Goal: Transaction & Acquisition: Purchase product/service

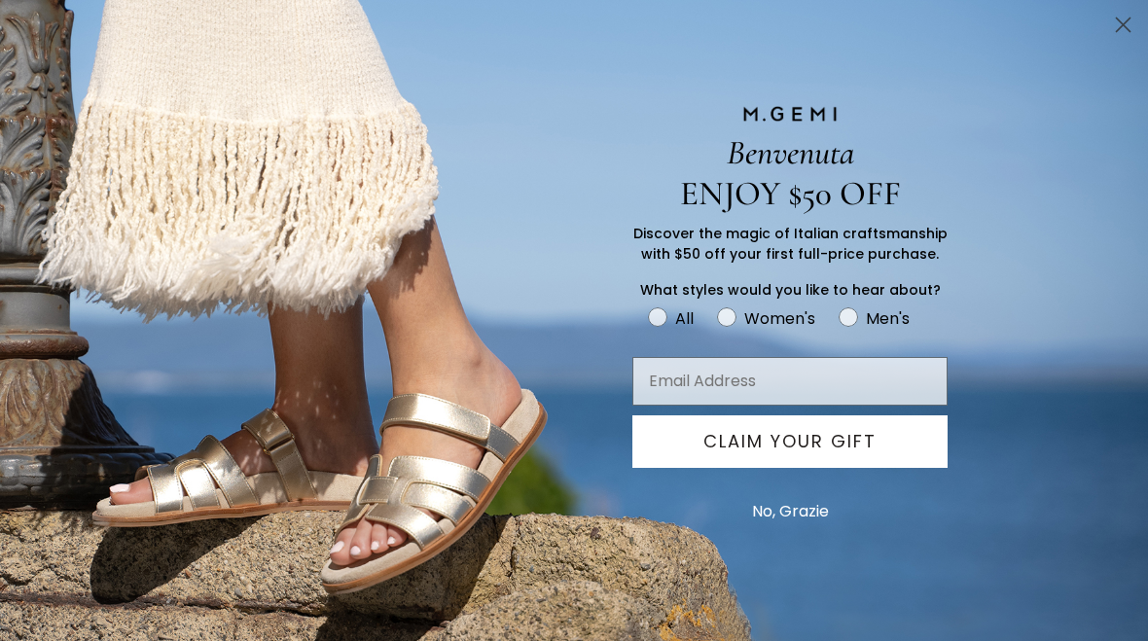
click at [785, 520] on button "No, Grazie" at bounding box center [791, 512] width 96 height 49
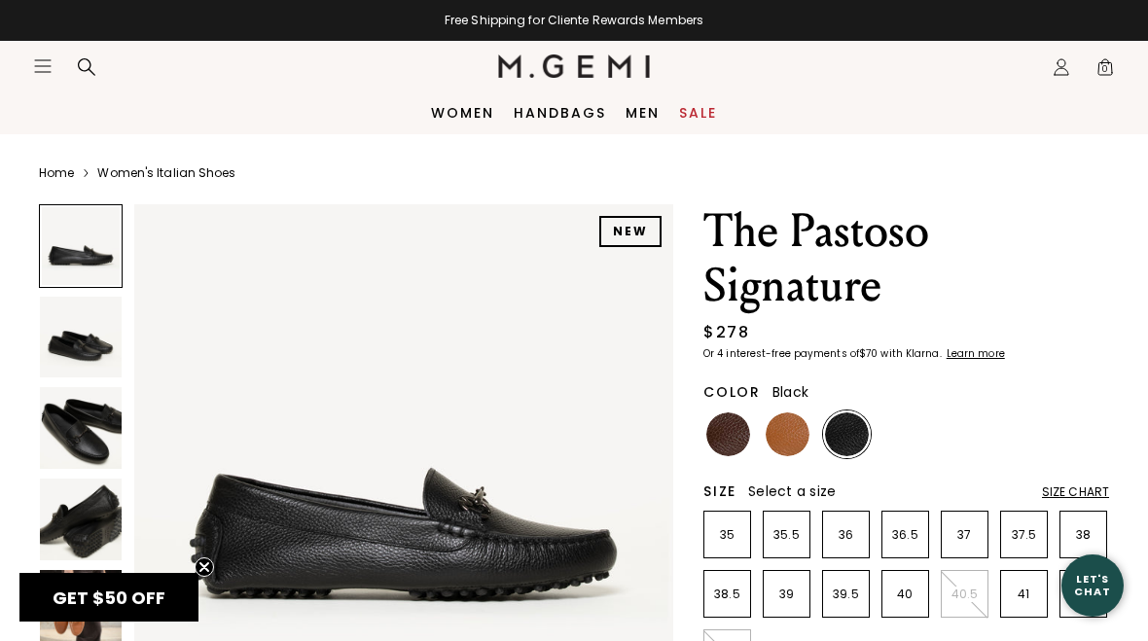
click at [77, 429] on img at bounding box center [81, 428] width 82 height 82
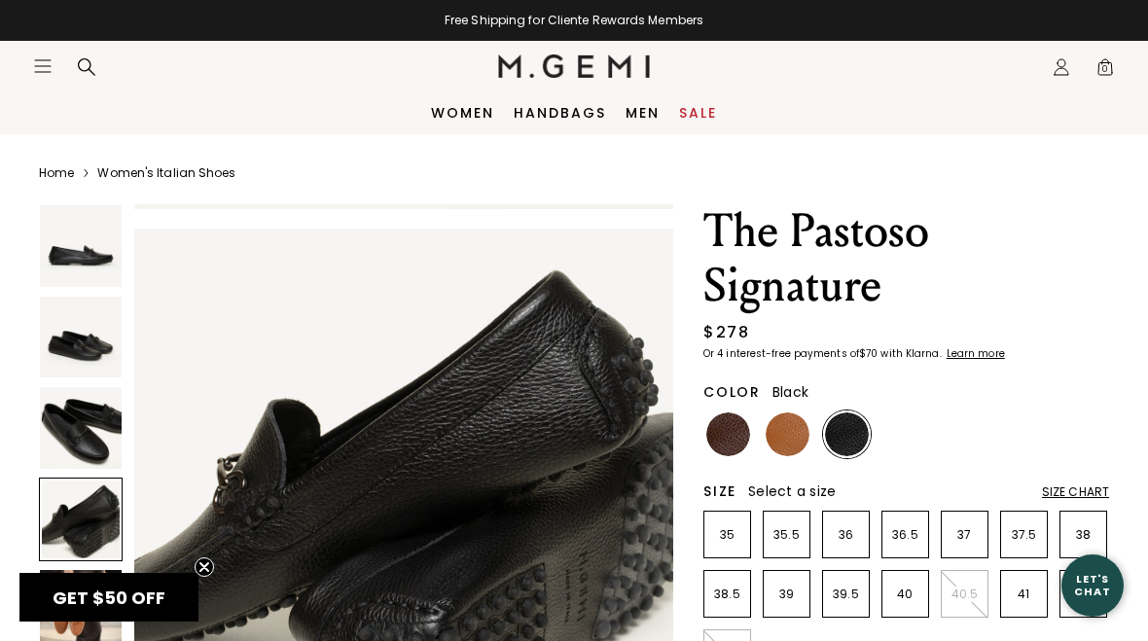
scroll to position [1652, 0]
click at [736, 435] on img at bounding box center [729, 435] width 44 height 44
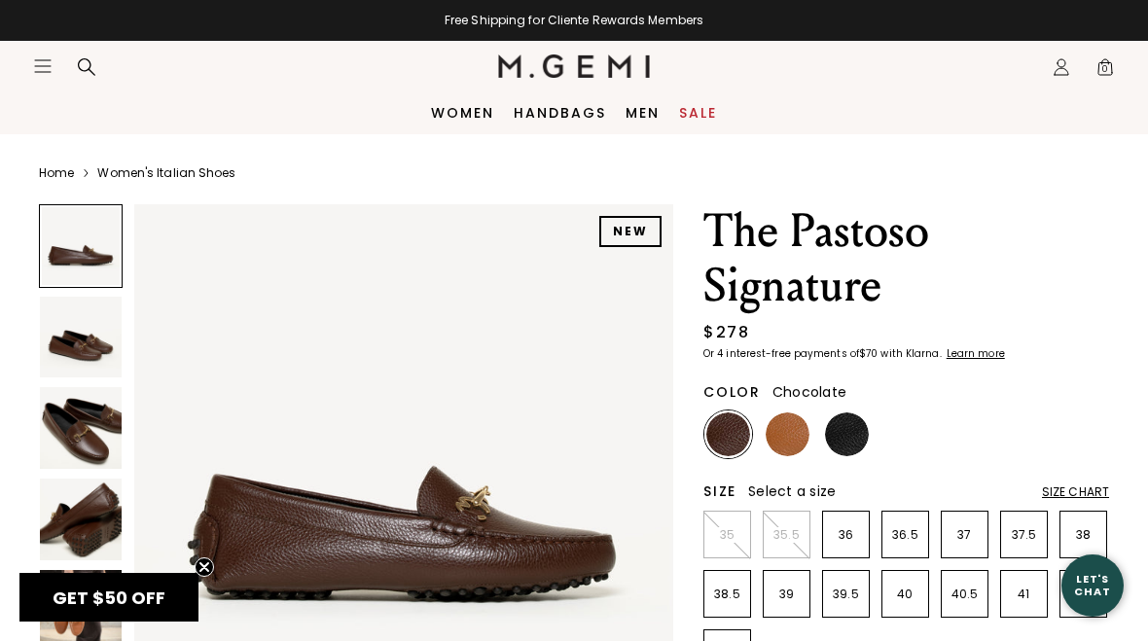
click at [807, 437] on img at bounding box center [788, 435] width 44 height 44
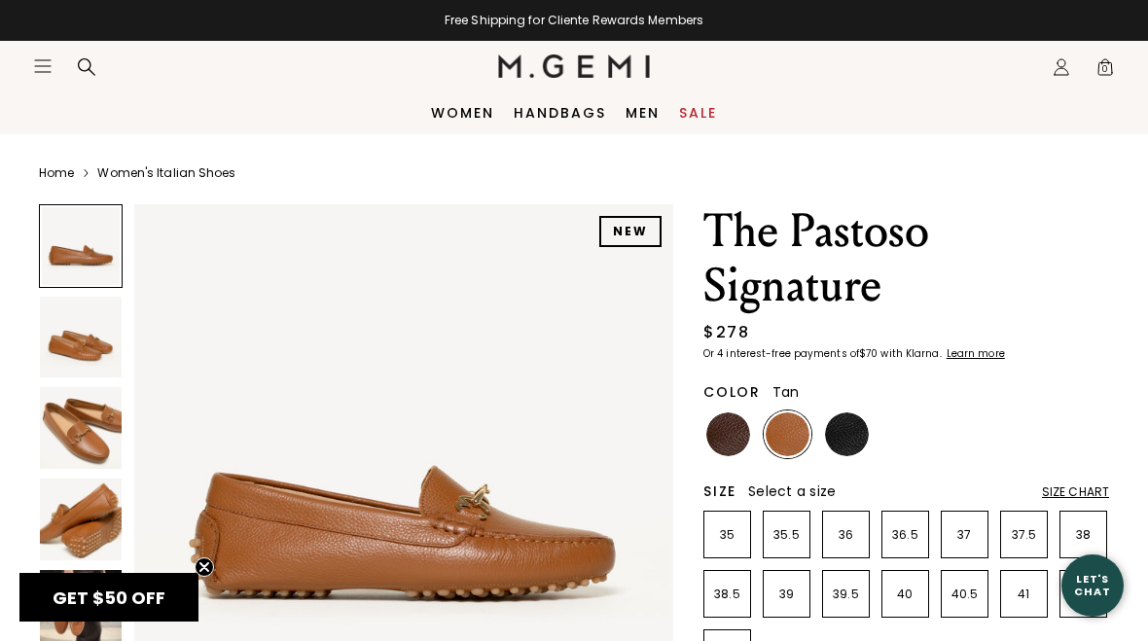
click at [859, 437] on img at bounding box center [847, 435] width 44 height 44
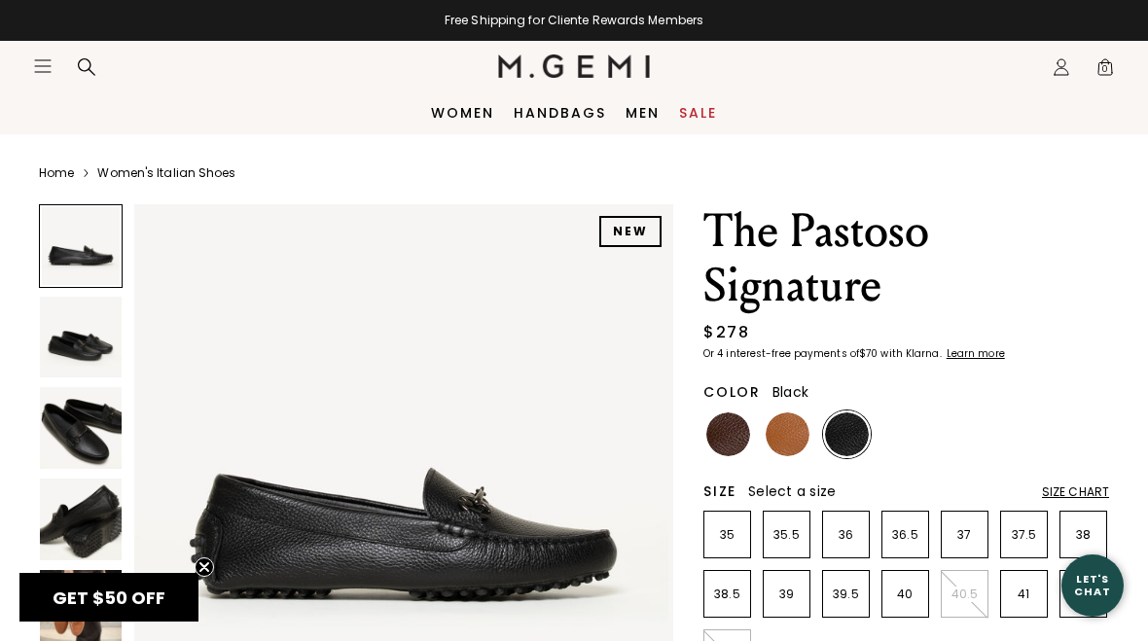
click at [724, 442] on img at bounding box center [729, 435] width 44 height 44
